Goal: Task Accomplishment & Management: Manage account settings

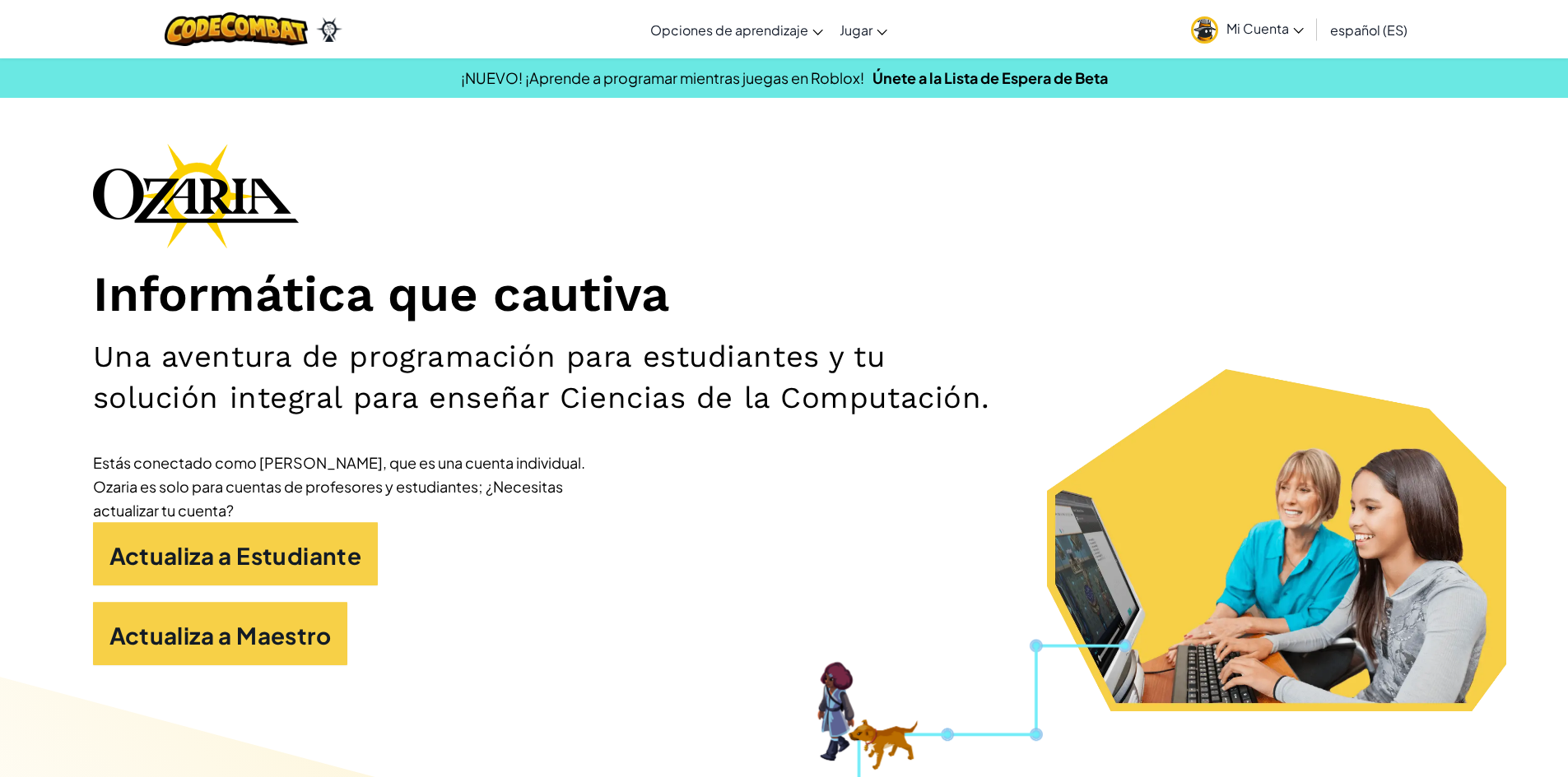
click at [1297, 35] on span "Mi Cuenta" at bounding box center [1265, 29] width 78 height 17
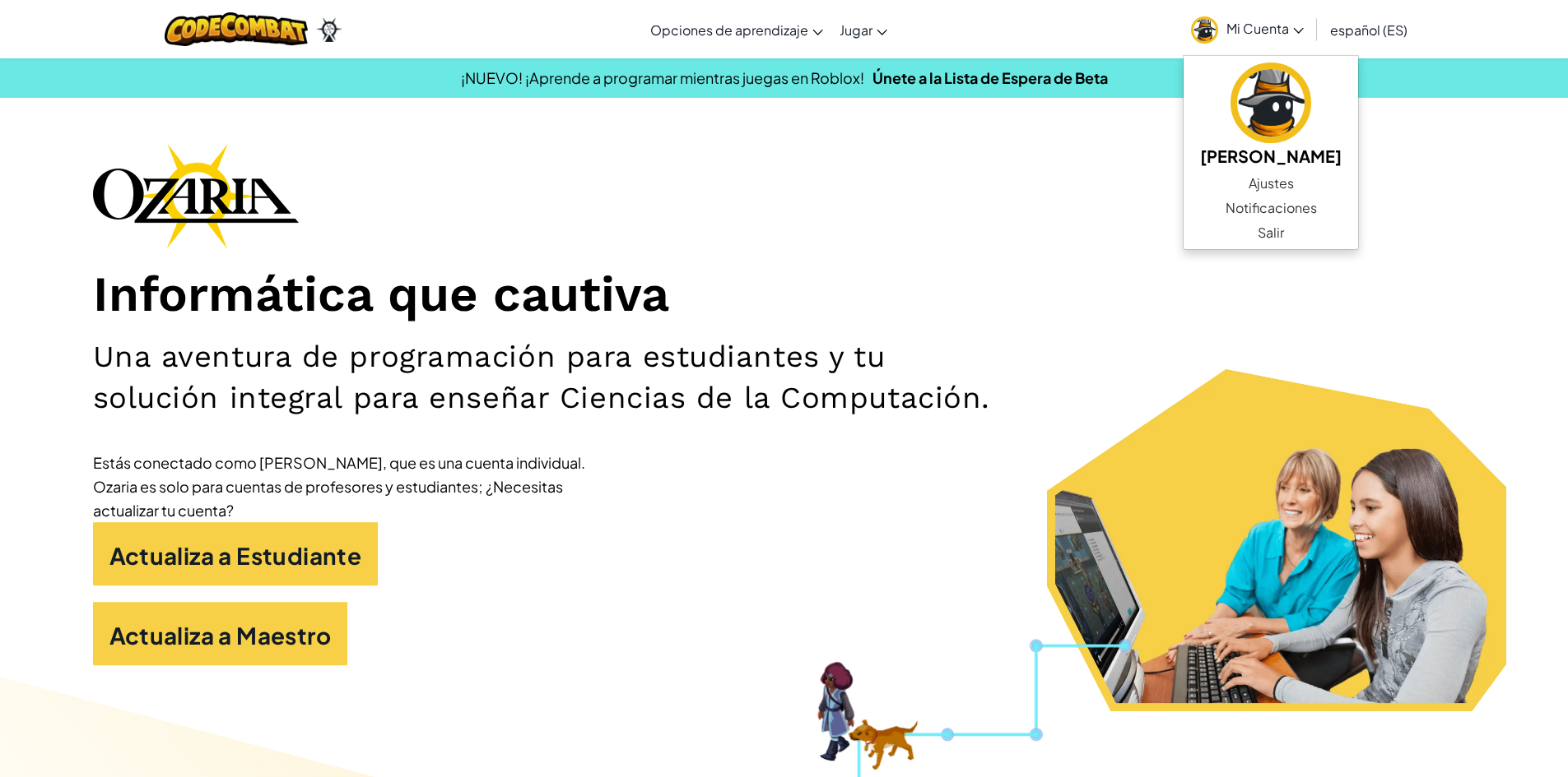
click at [1431, 337] on div "Informática que cautiva Una aventura de programación para estudiantes y tu solu…" at bounding box center [784, 412] width 1383 height 539
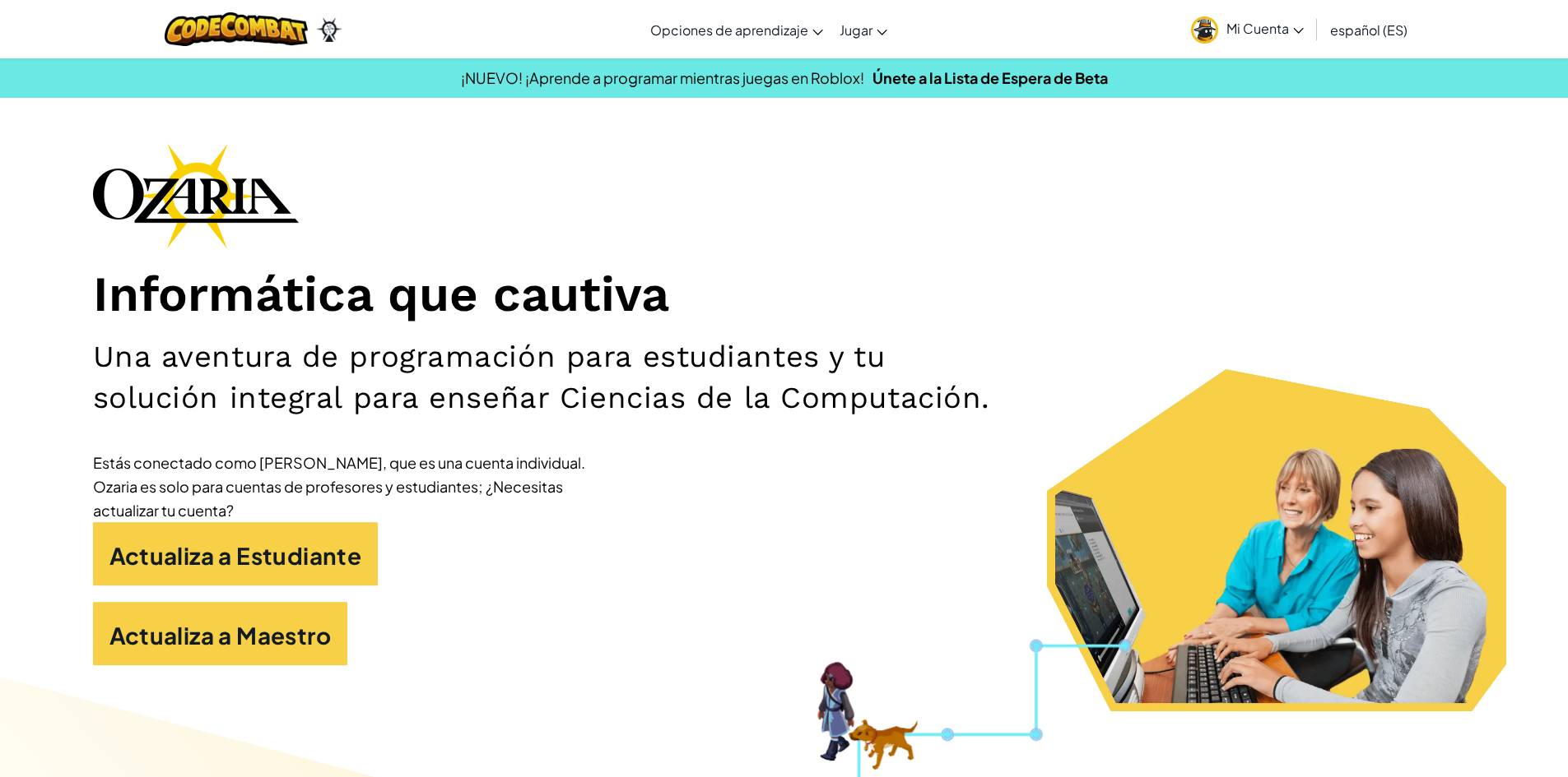
click at [1296, 35] on span "Mi Cuenta" at bounding box center [1265, 29] width 78 height 17
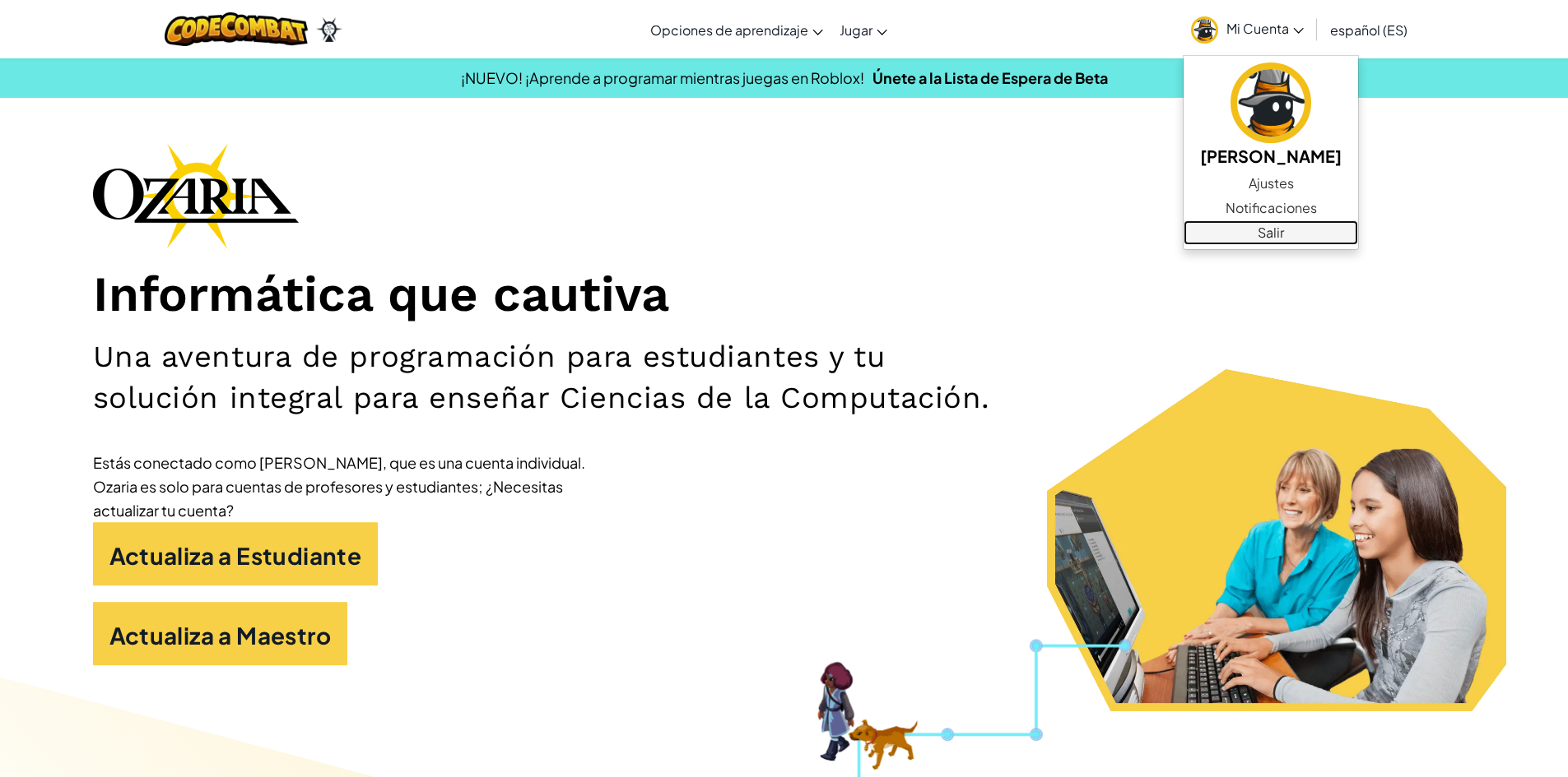
click at [1313, 232] on link "Salir" at bounding box center [1271, 233] width 175 height 25
